Goal: Task Accomplishment & Management: Manage account settings

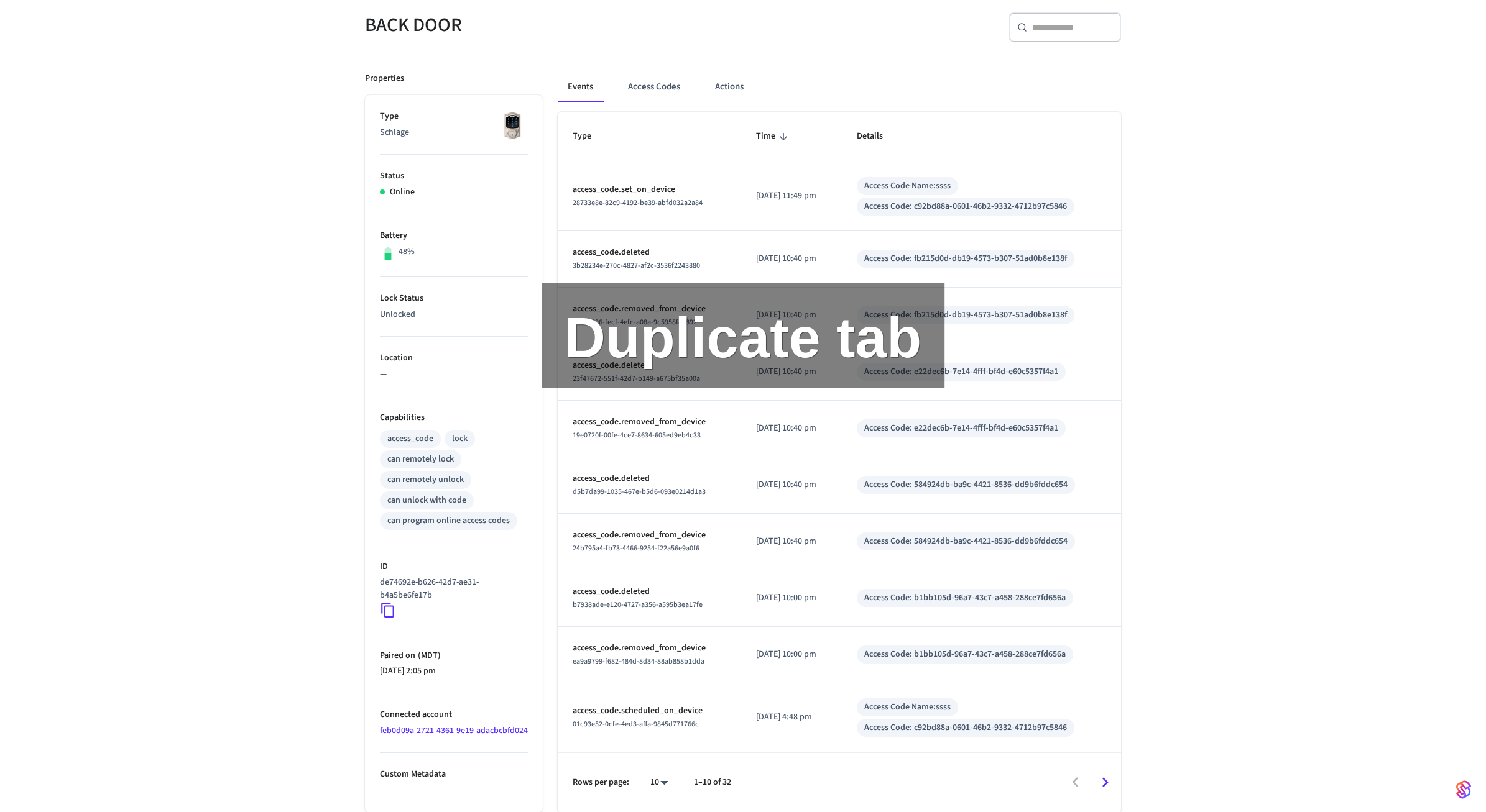
scroll to position [109, 0]
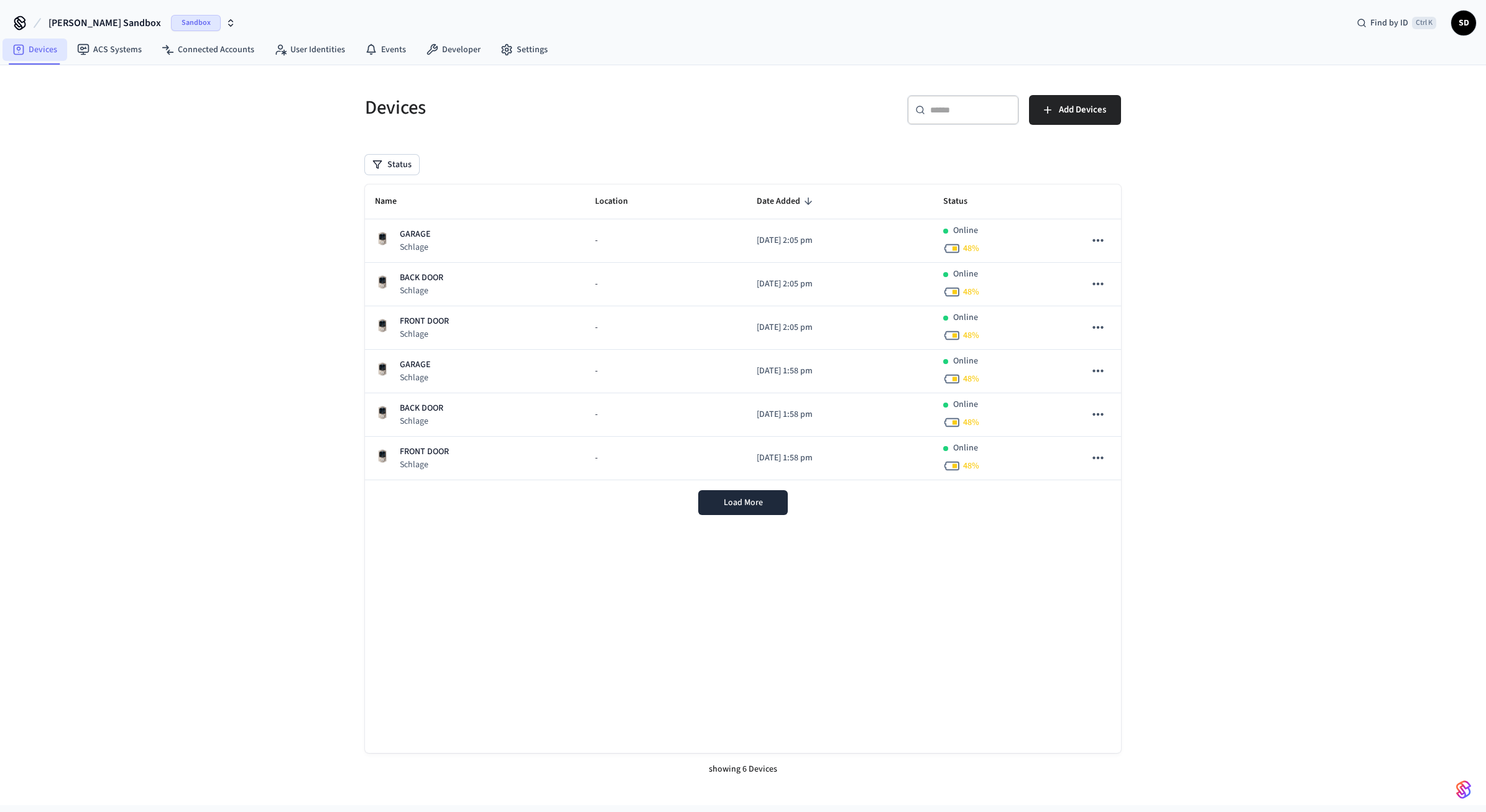
click at [38, 49] on link "Devices" at bounding box center [35, 50] width 65 height 23
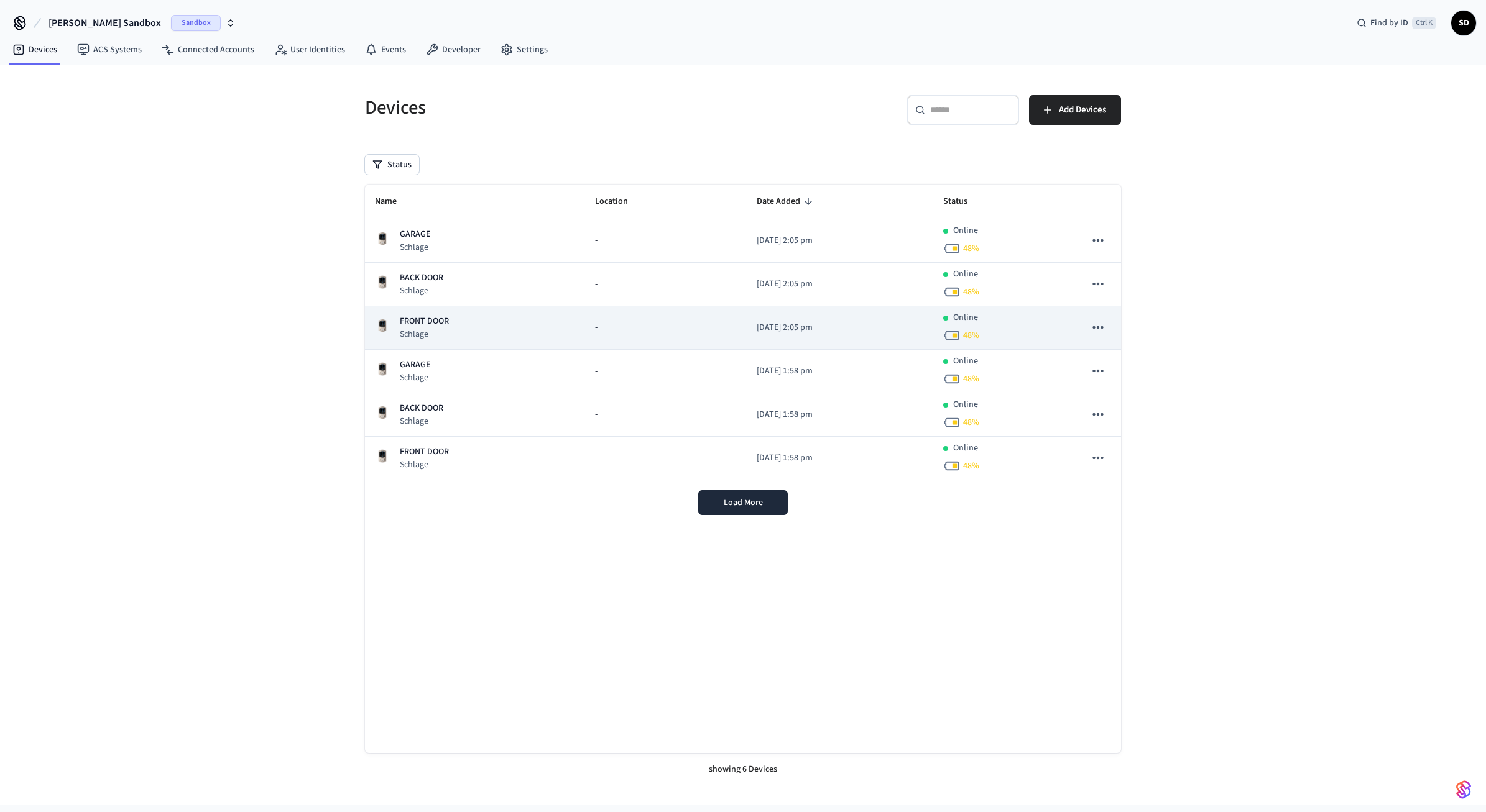
click at [480, 319] on div "FRONT DOOR Schlage" at bounding box center [475, 328] width 200 height 26
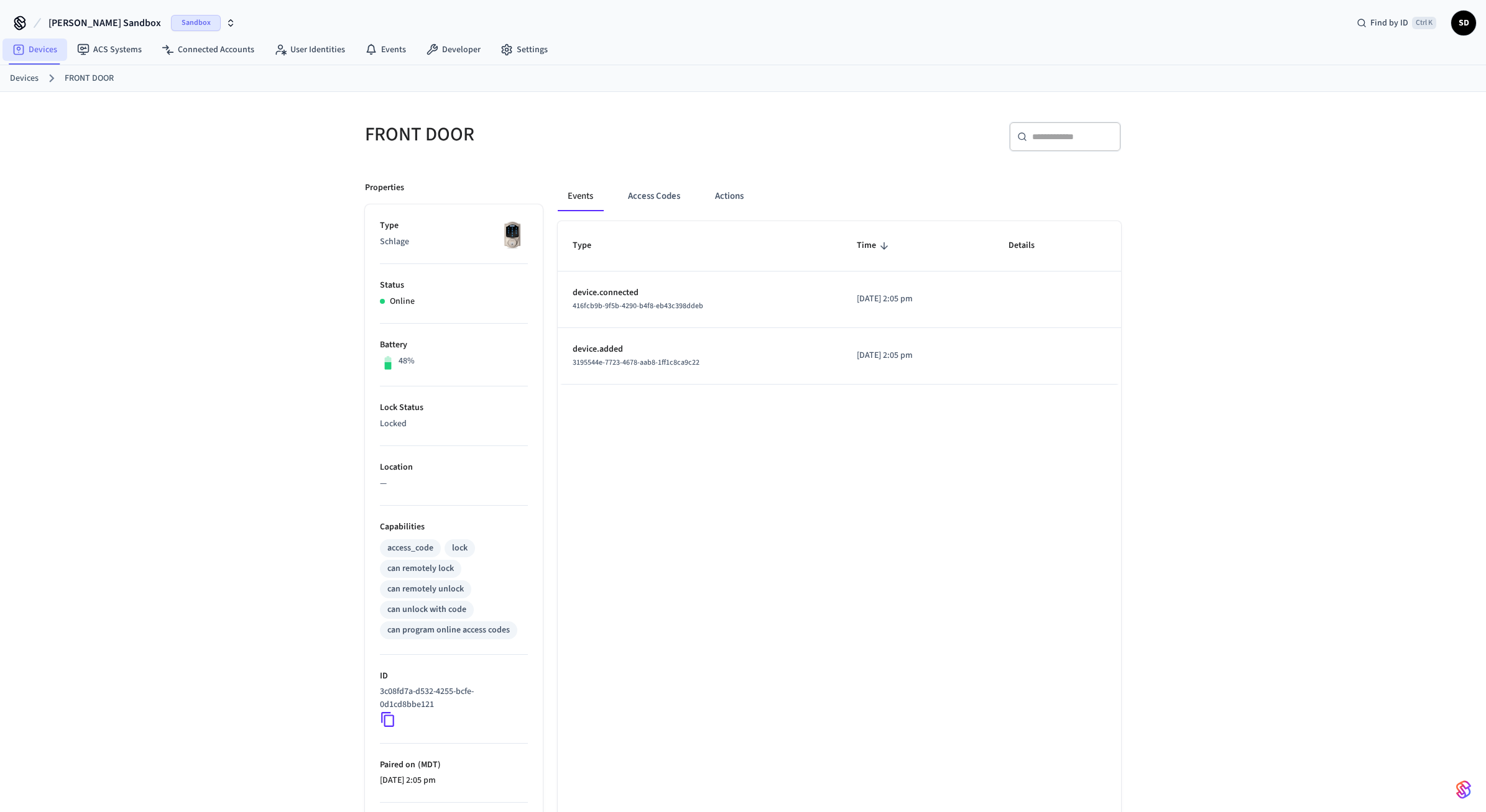
click at [58, 45] on link "Devices" at bounding box center [35, 50] width 65 height 23
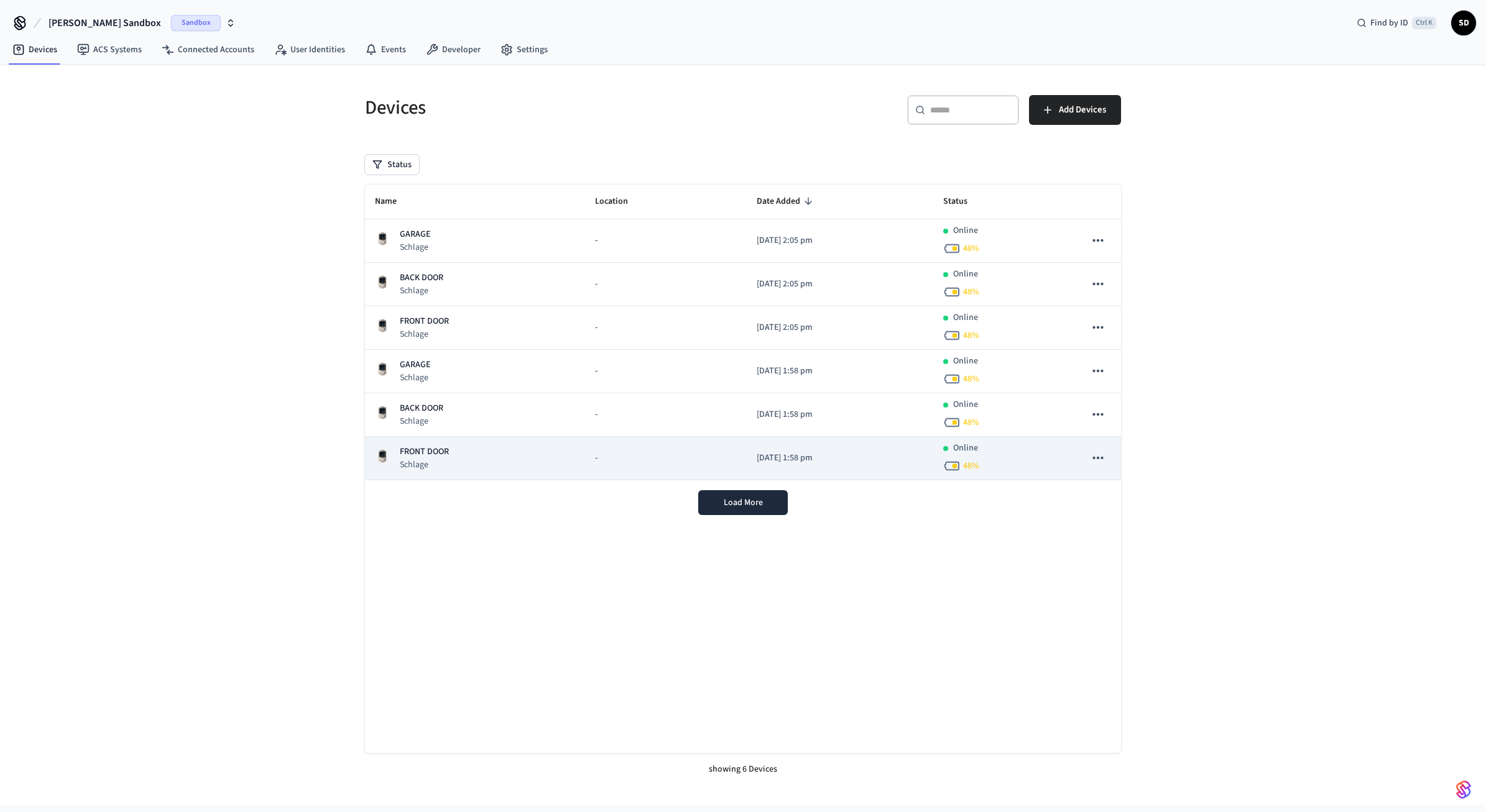
click at [431, 449] on p "FRONT DOOR" at bounding box center [424, 452] width 49 height 13
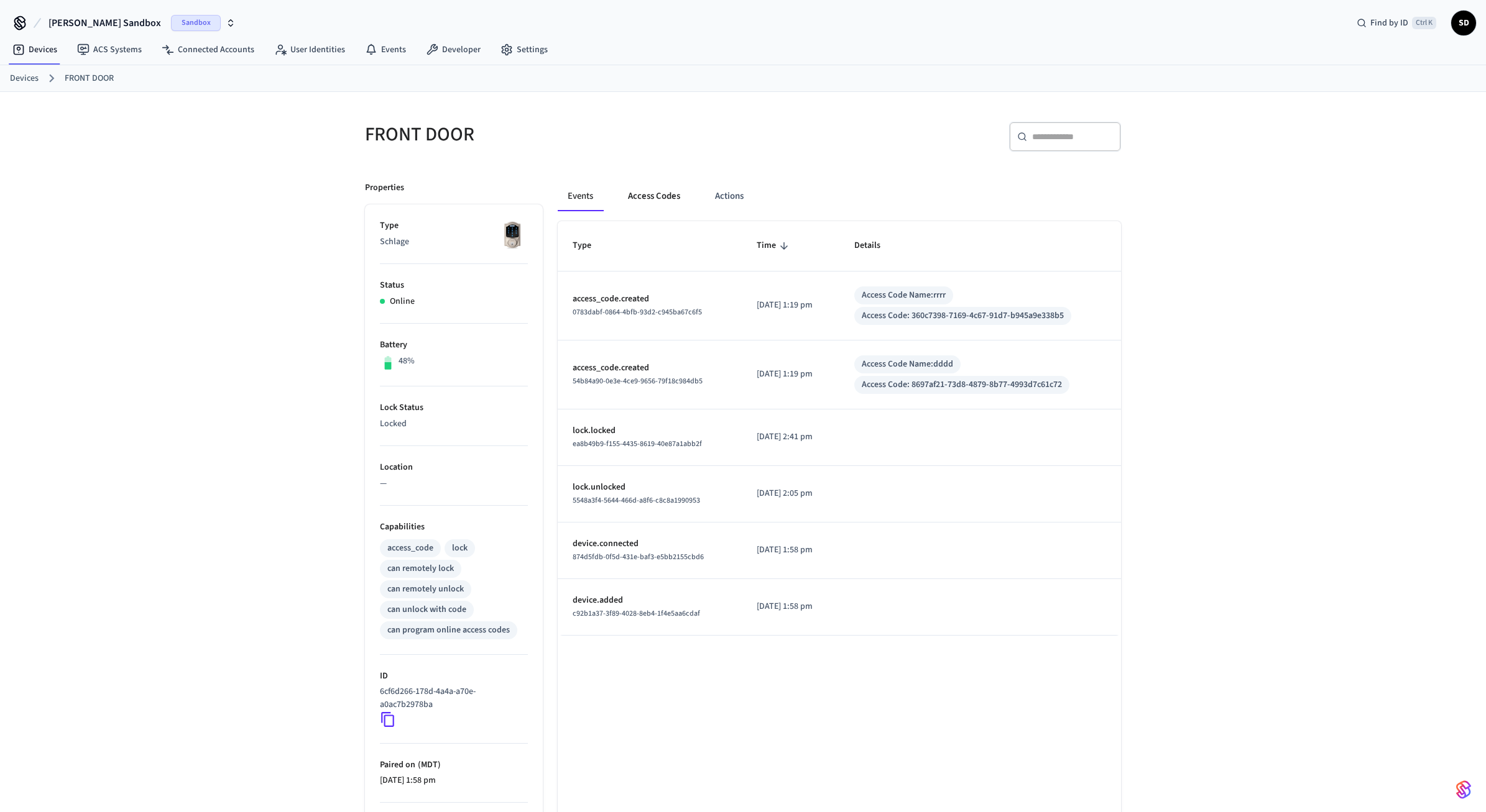
click at [643, 198] on button "Access Codes" at bounding box center [654, 196] width 72 height 30
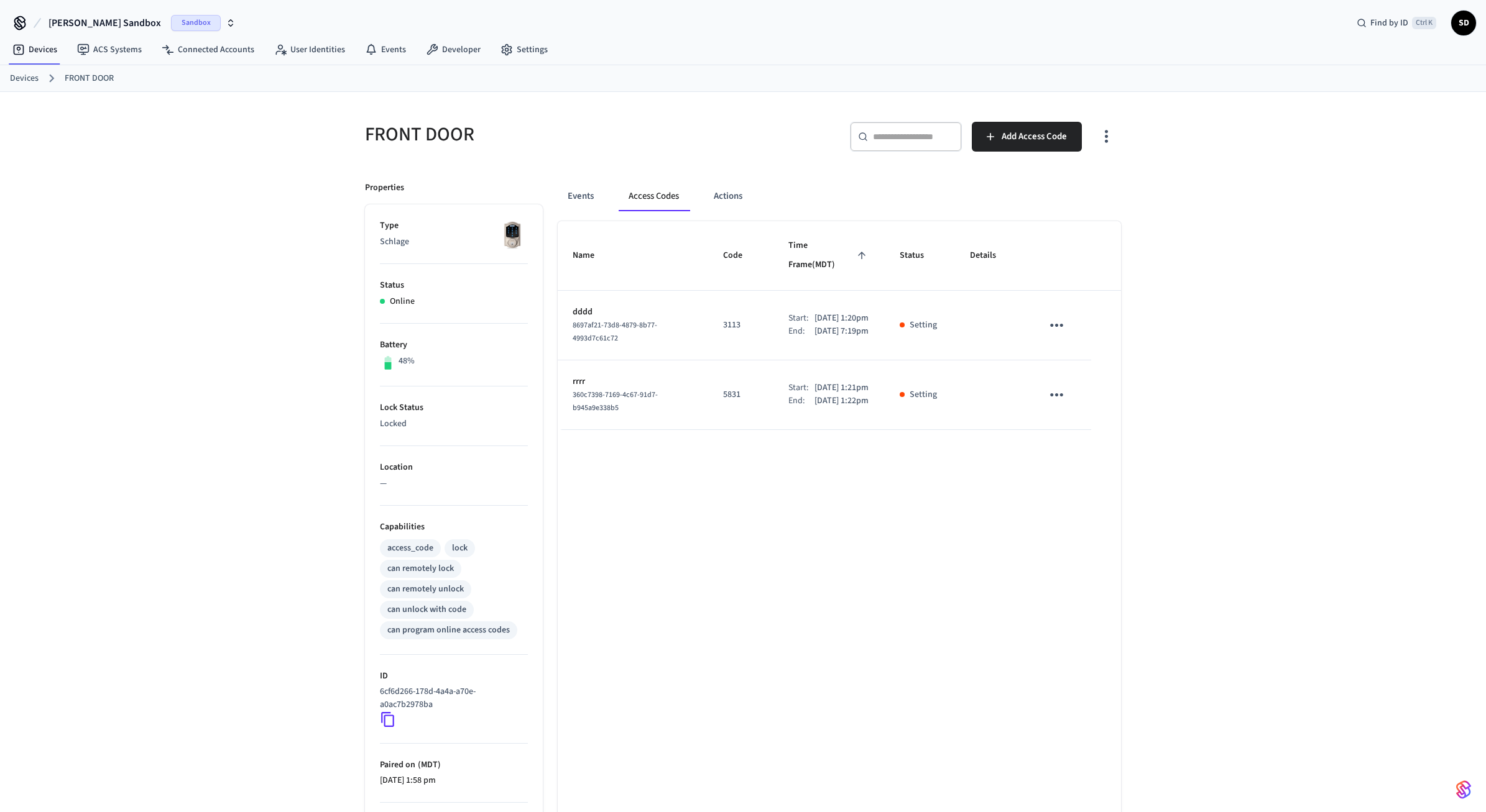
click at [1217, 342] on div "FRONT DOOR ​ ​ Add Access Code Properties Type Schlage Status Online Battery 48…" at bounding box center [743, 500] width 1486 height 816
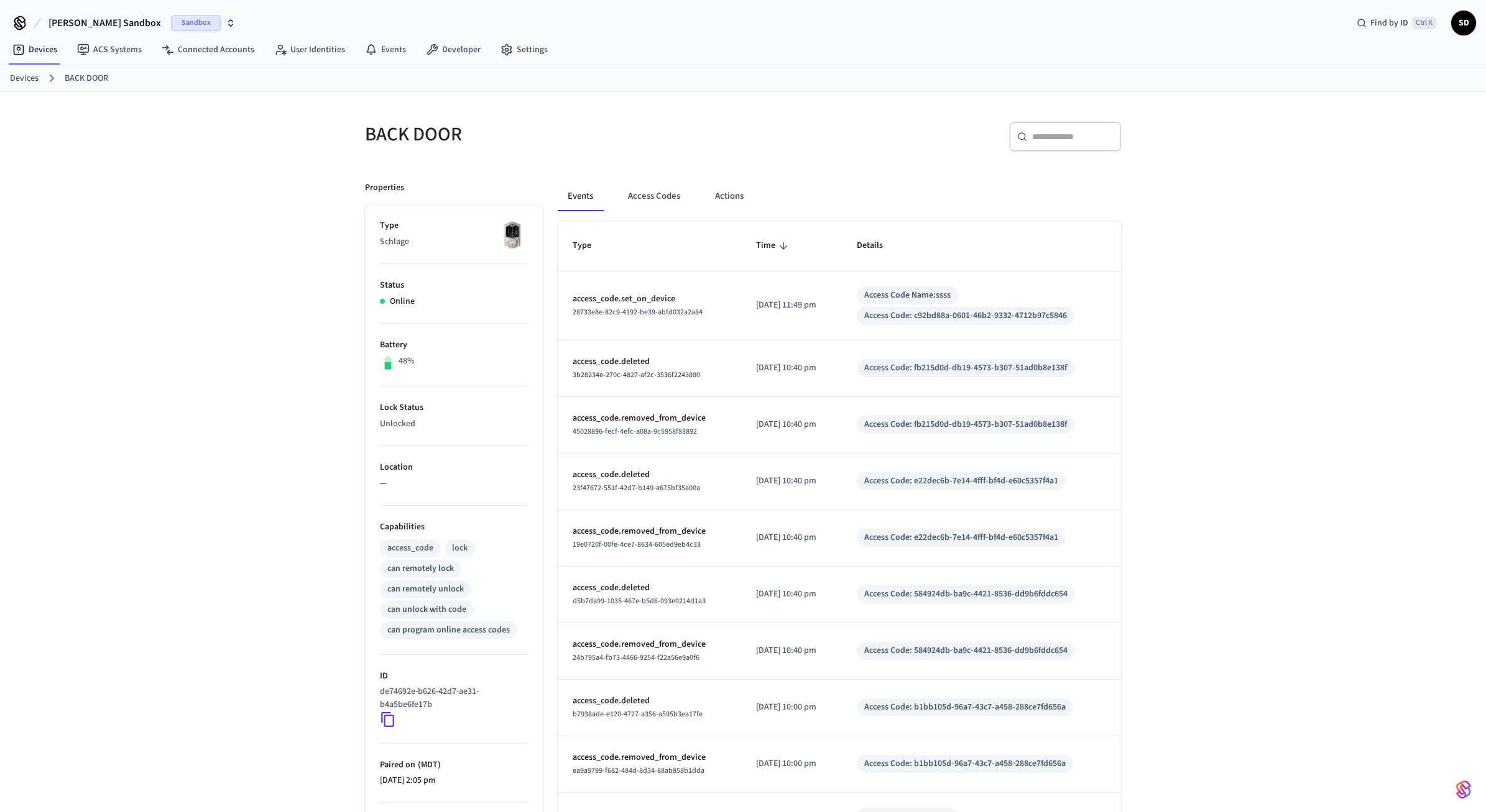
scroll to position [109, 0]
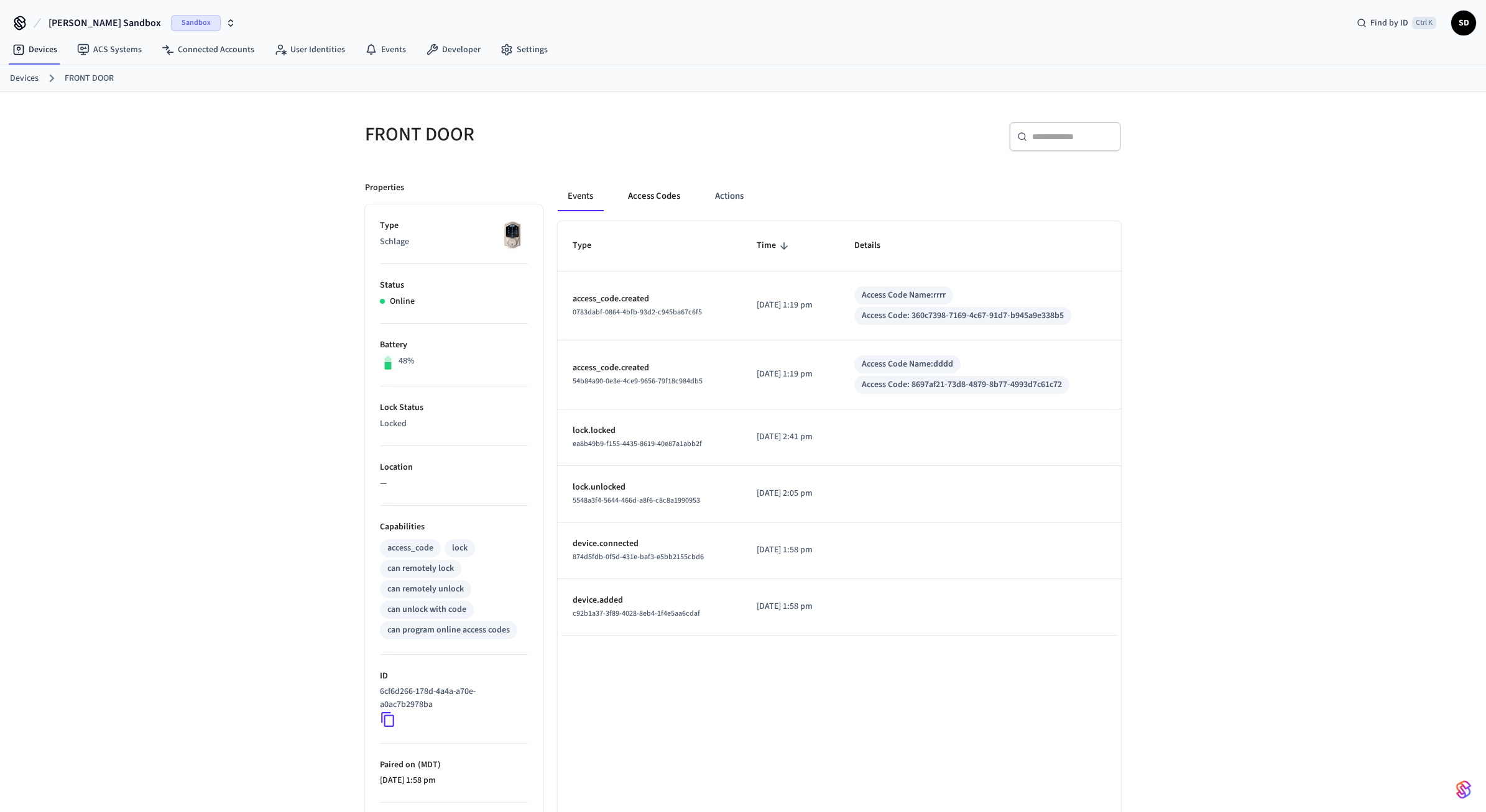
click at [669, 193] on button "Access Codes" at bounding box center [654, 196] width 72 height 30
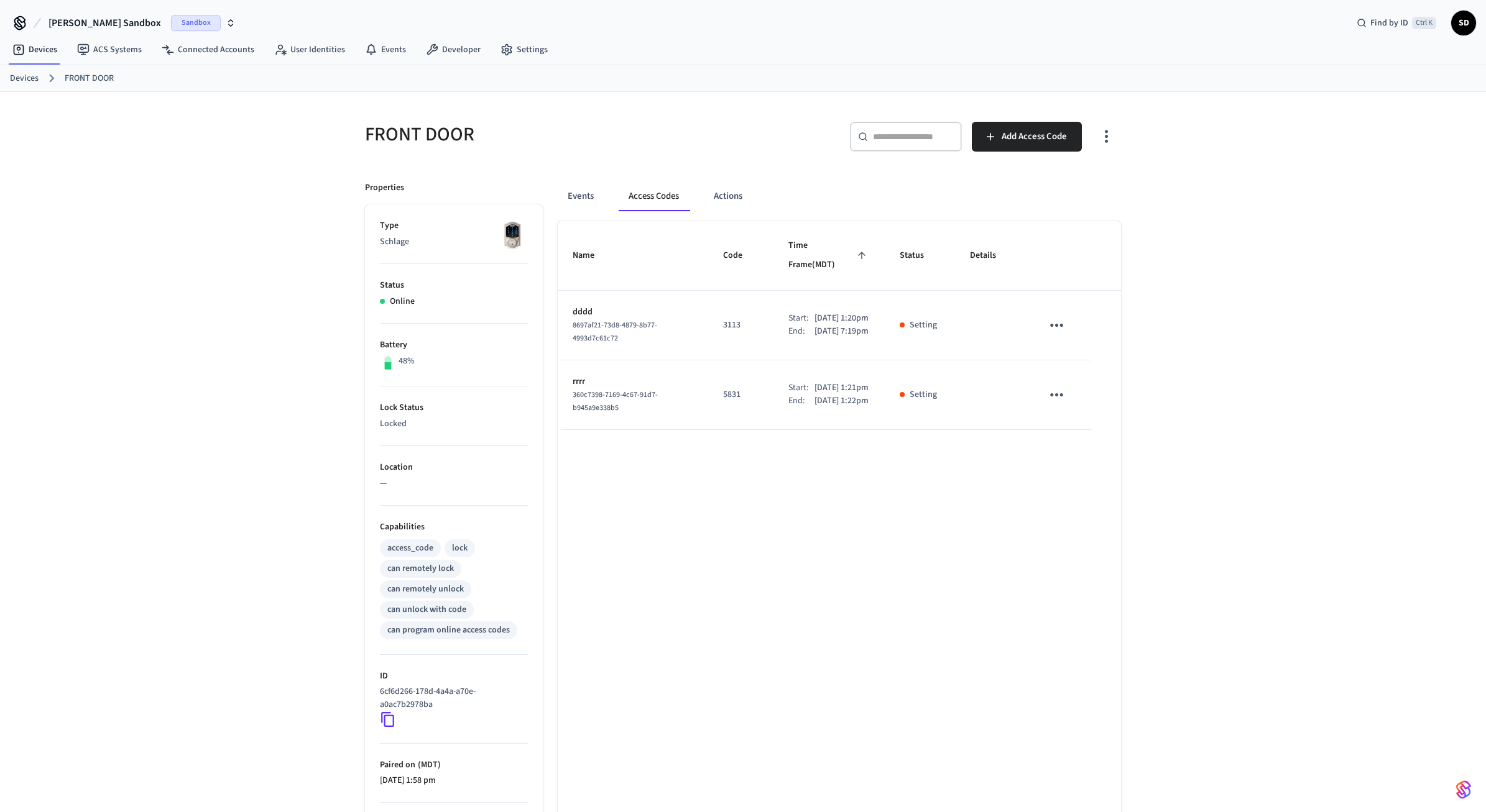
click at [1210, 271] on div "FRONT DOOR ​ ​ Add Access Code Properties Type Schlage Status Online Battery 48…" at bounding box center [743, 500] width 1486 height 816
click at [28, 80] on link "Devices" at bounding box center [24, 78] width 29 height 13
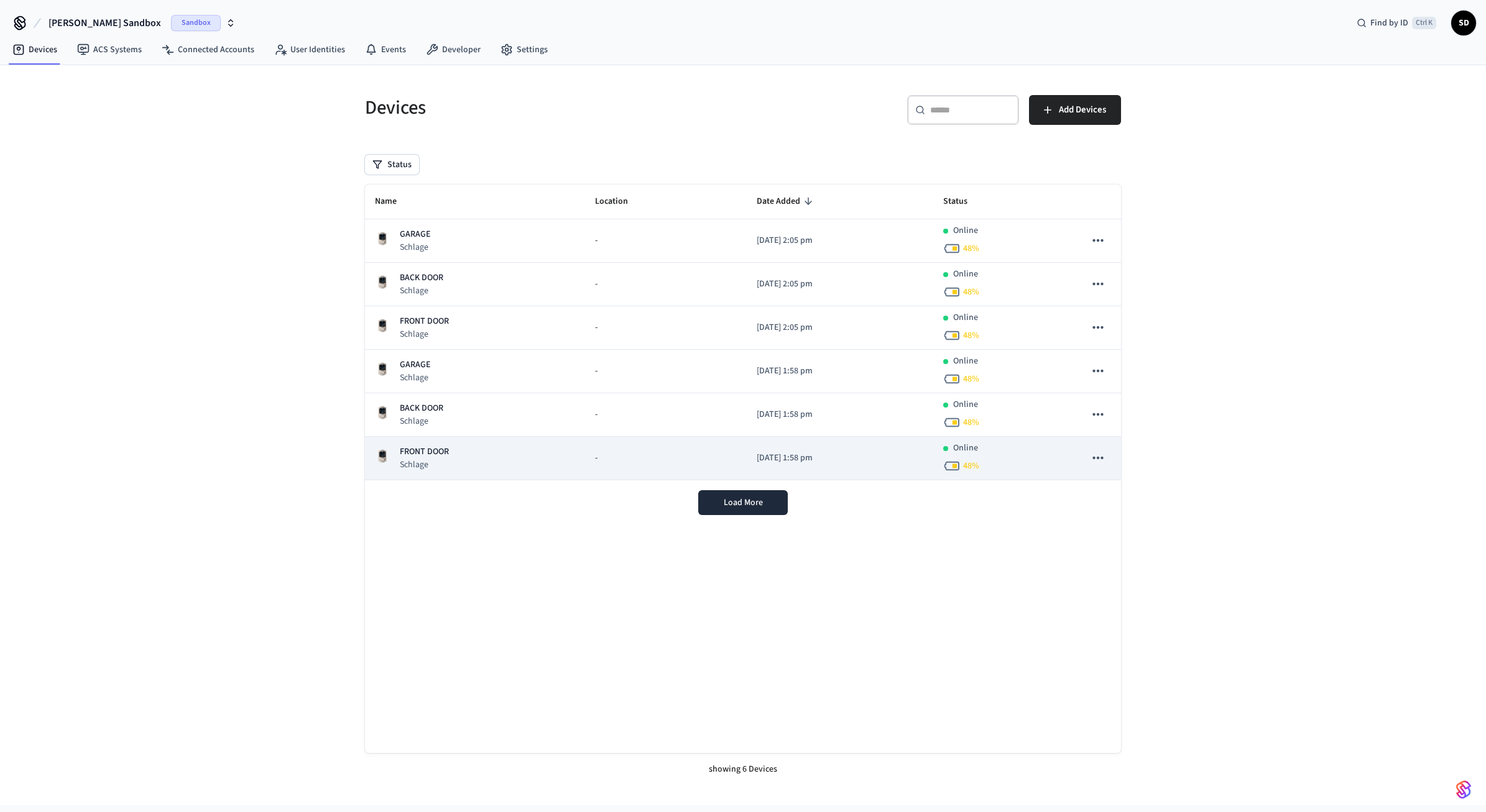
click at [688, 469] on td "-" at bounding box center [665, 458] width 161 height 43
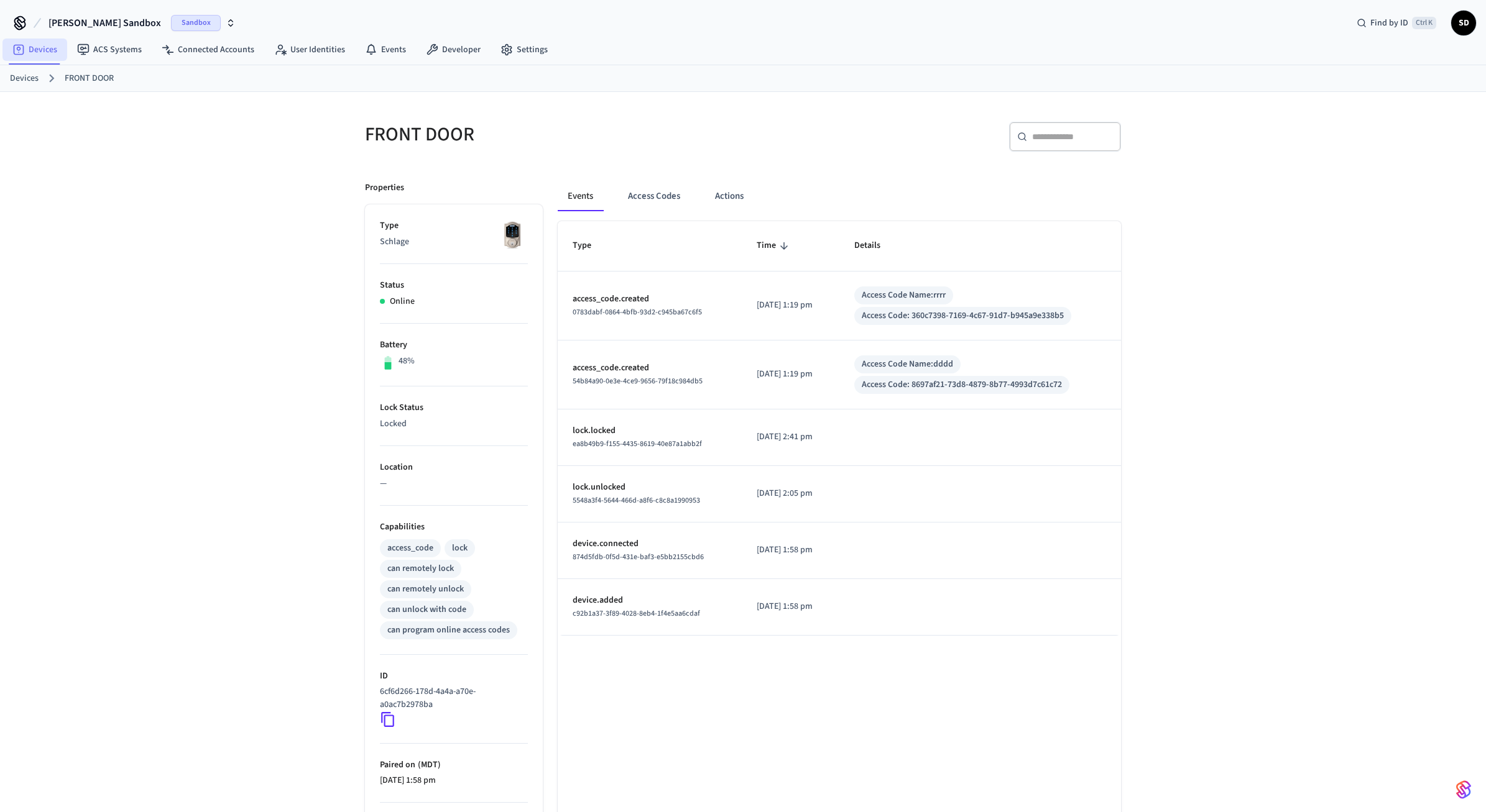
click at [44, 52] on link "Devices" at bounding box center [35, 50] width 65 height 23
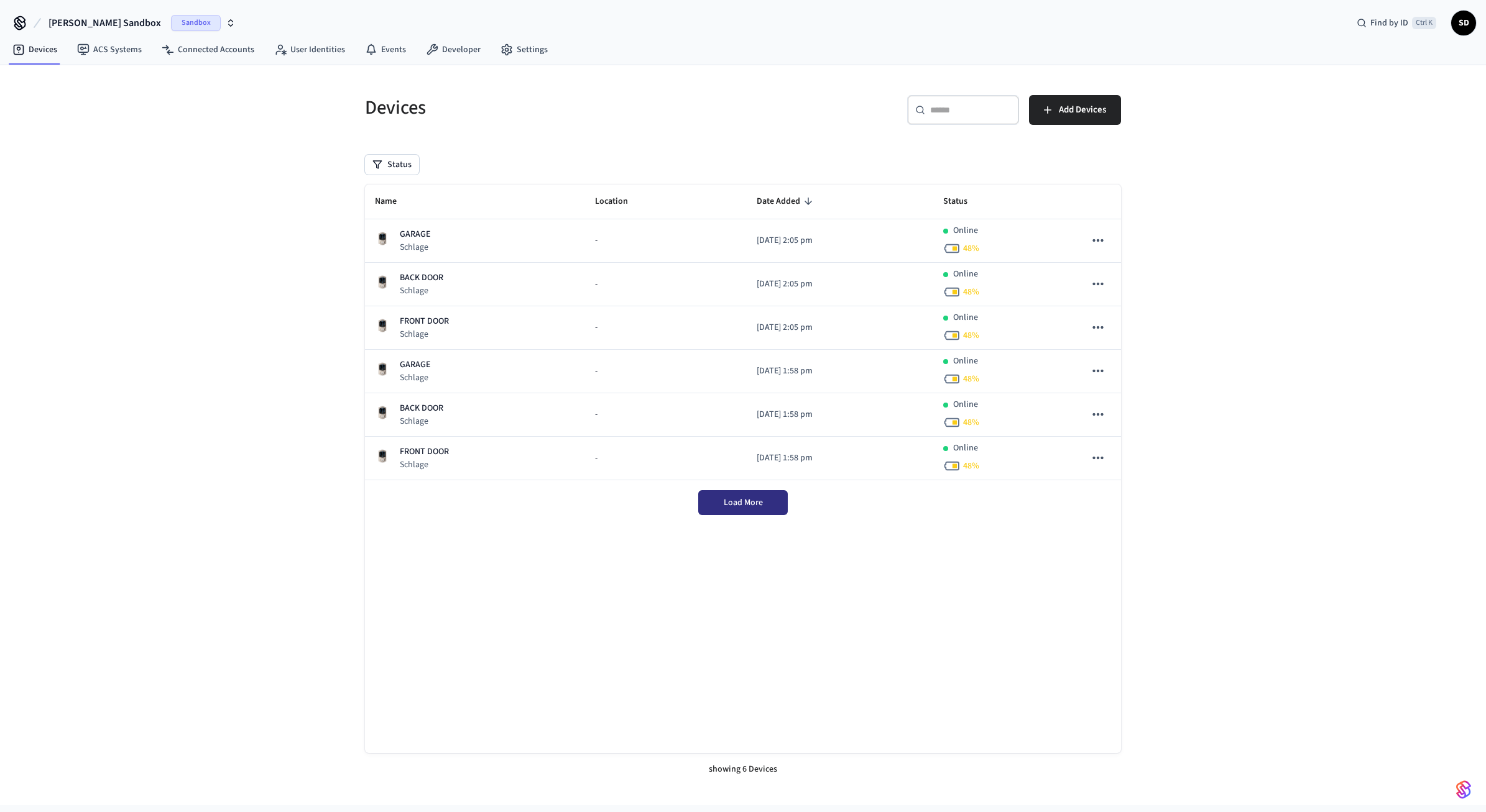
click at [746, 505] on span "Load More" at bounding box center [743, 503] width 39 height 13
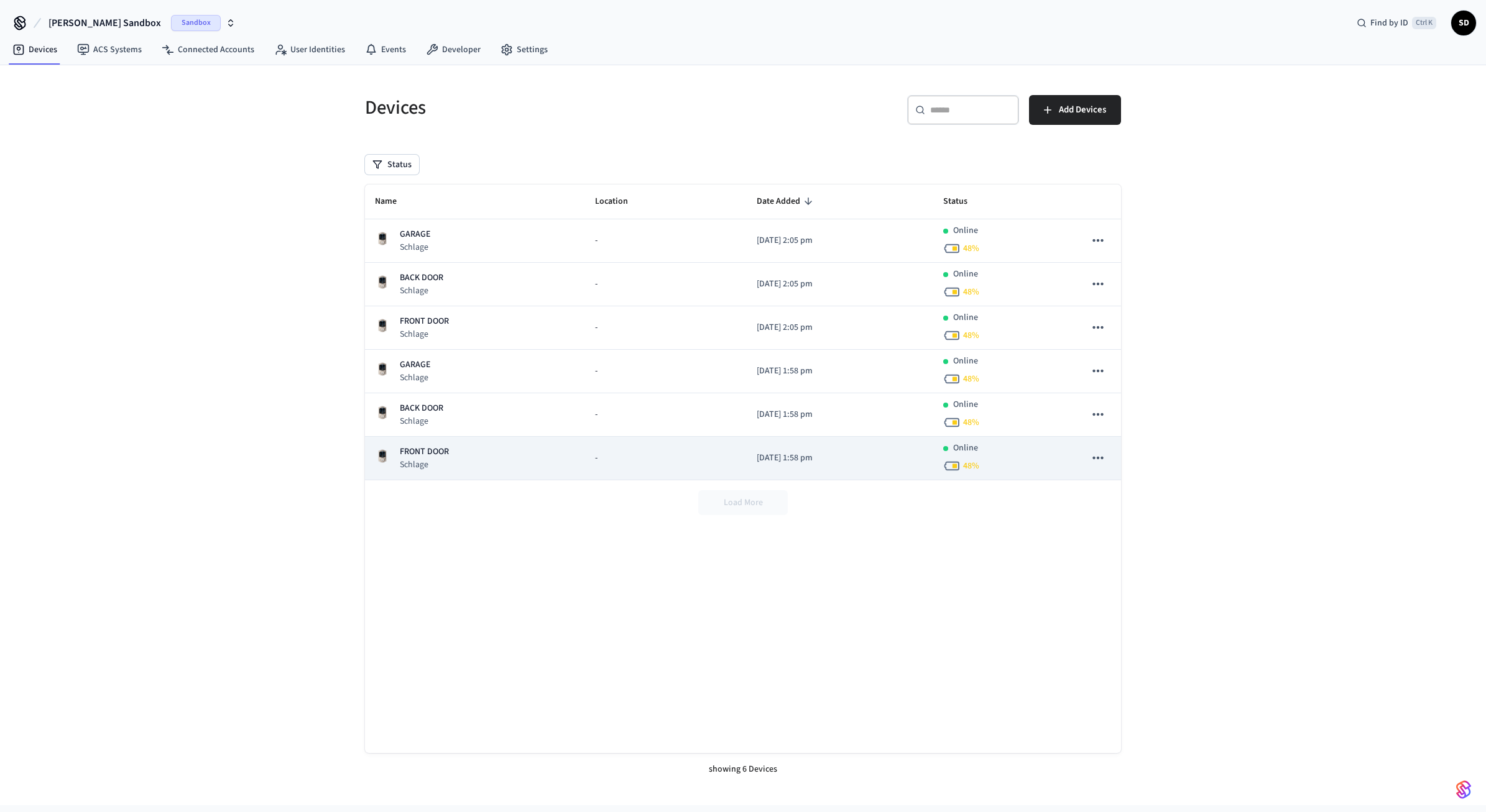
click at [647, 463] on div "-" at bounding box center [666, 458] width 142 height 13
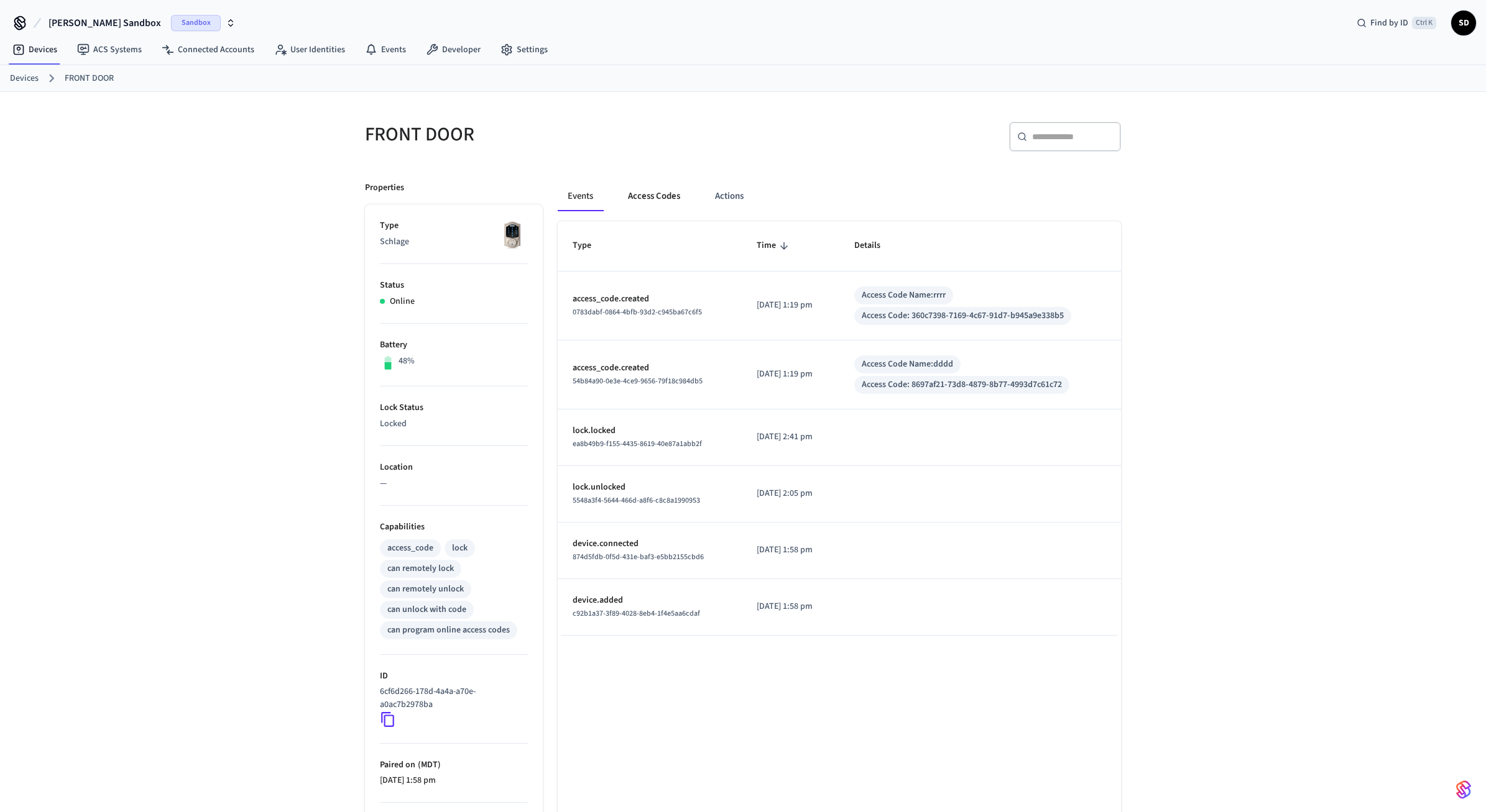
click at [641, 198] on button "Access Codes" at bounding box center [654, 196] width 72 height 30
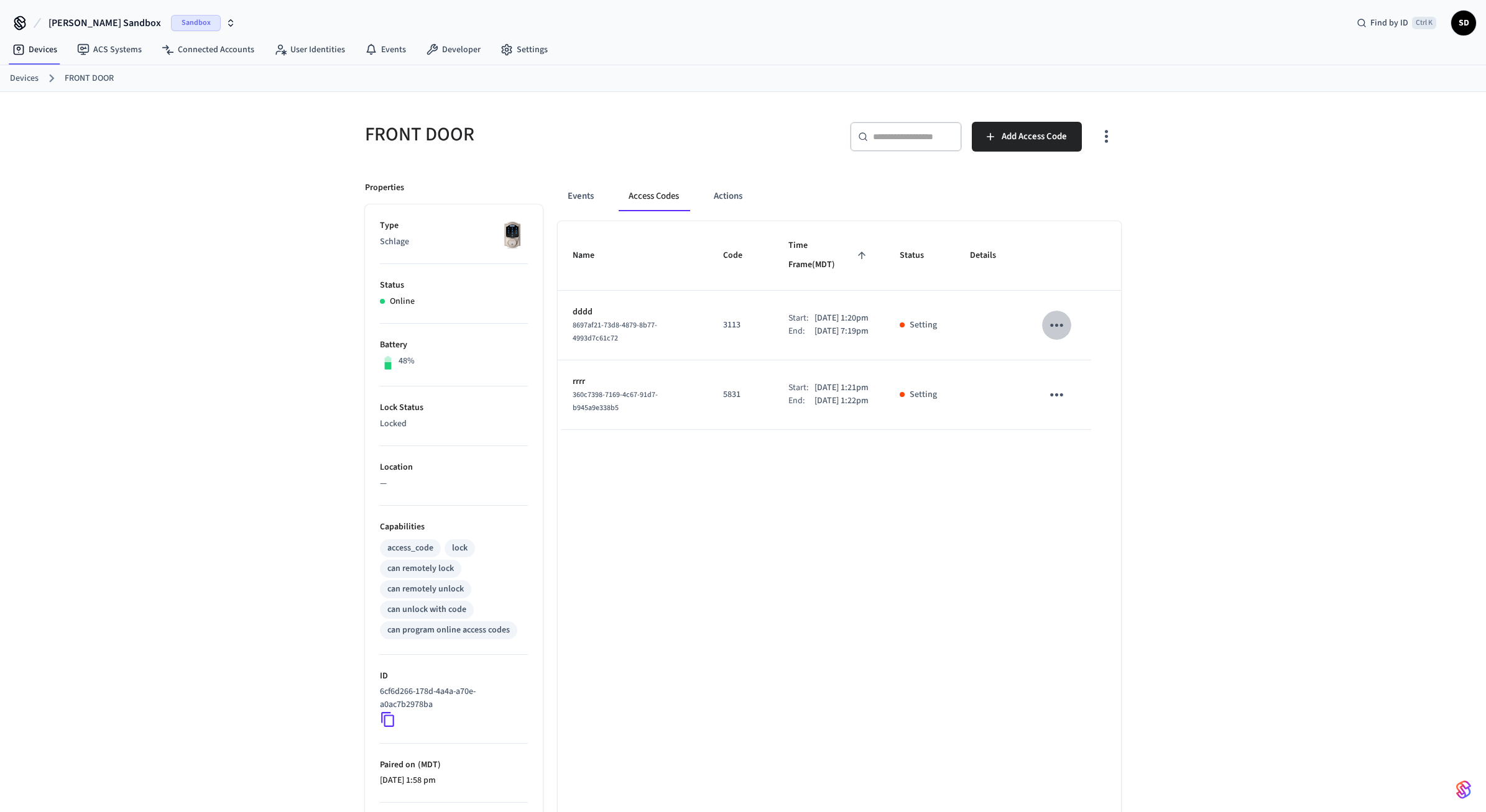
click at [1058, 327] on icon "sticky table" at bounding box center [1057, 325] width 13 height 3
click at [1234, 264] on div at bounding box center [743, 406] width 1486 height 812
click at [1003, 594] on div "Name Code Time Frame (MDT) Status Details dddd 8697af21-73d8-4879-8b77-4993d7c6…" at bounding box center [839, 565] width 563 height 687
drag, startPoint x: 1236, startPoint y: 317, endPoint x: 1229, endPoint y: 306, distance: 13.0
click at [1236, 316] on div "FRONT DOOR ​ ​ Add Access Code Properties Type Schlage Status Online Battery 48…" at bounding box center [743, 500] width 1486 height 816
